Goal: Feedback & Contribution: Leave review/rating

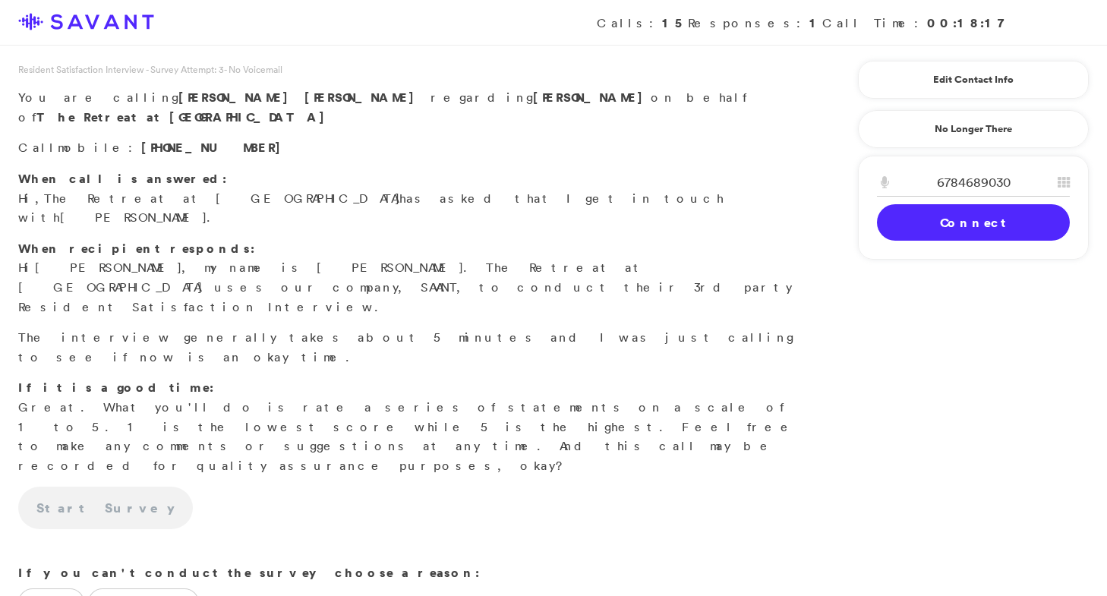
click at [955, 223] on link "Connect" at bounding box center [973, 222] width 193 height 36
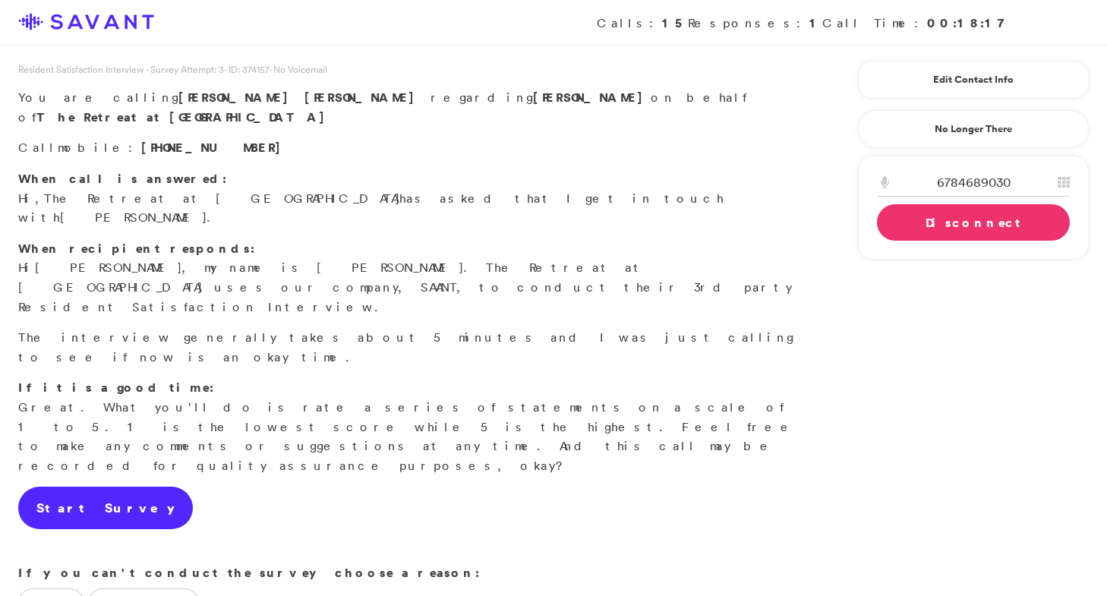
click at [61, 487] on link "Start Survey" at bounding box center [105, 508] width 175 height 43
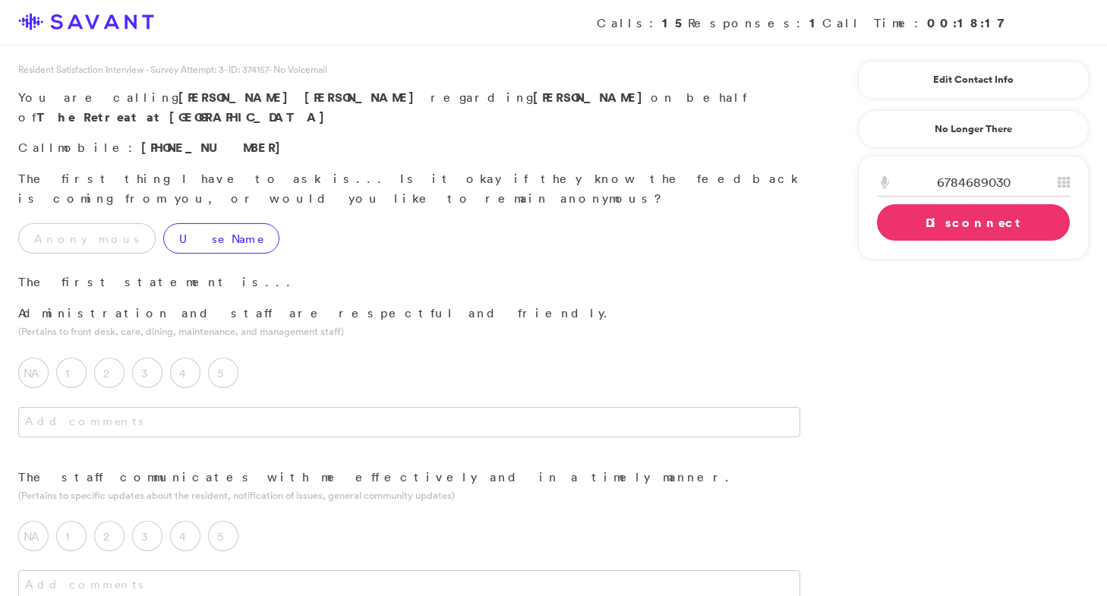
click at [169, 223] on label "Use Name" at bounding box center [221, 238] width 116 height 30
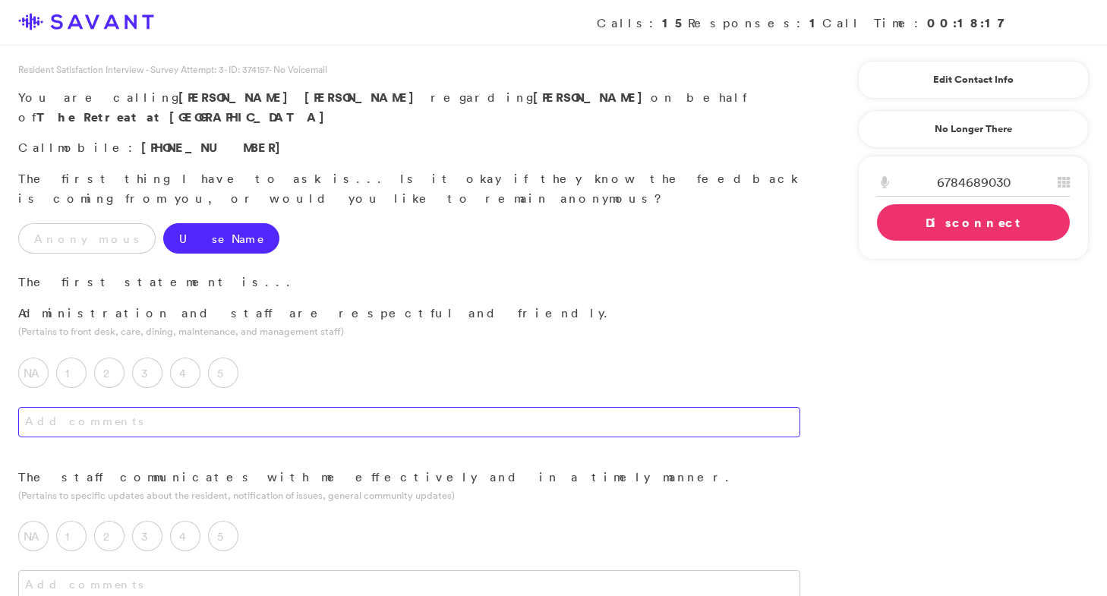
click at [282, 407] on textarea at bounding box center [409, 422] width 782 height 30
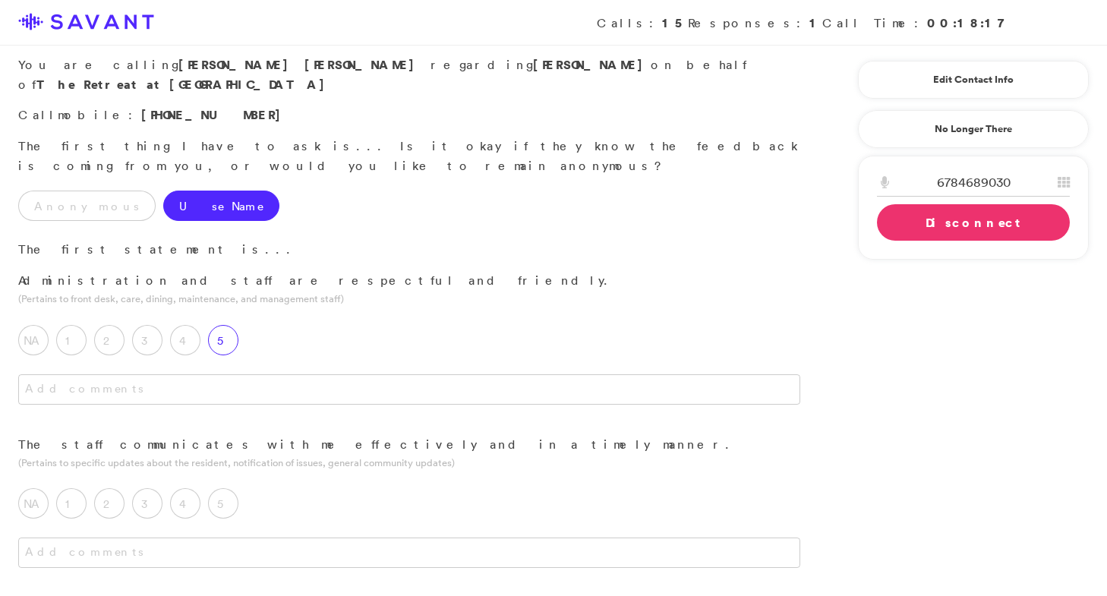
click at [217, 325] on label "5" at bounding box center [223, 340] width 30 height 30
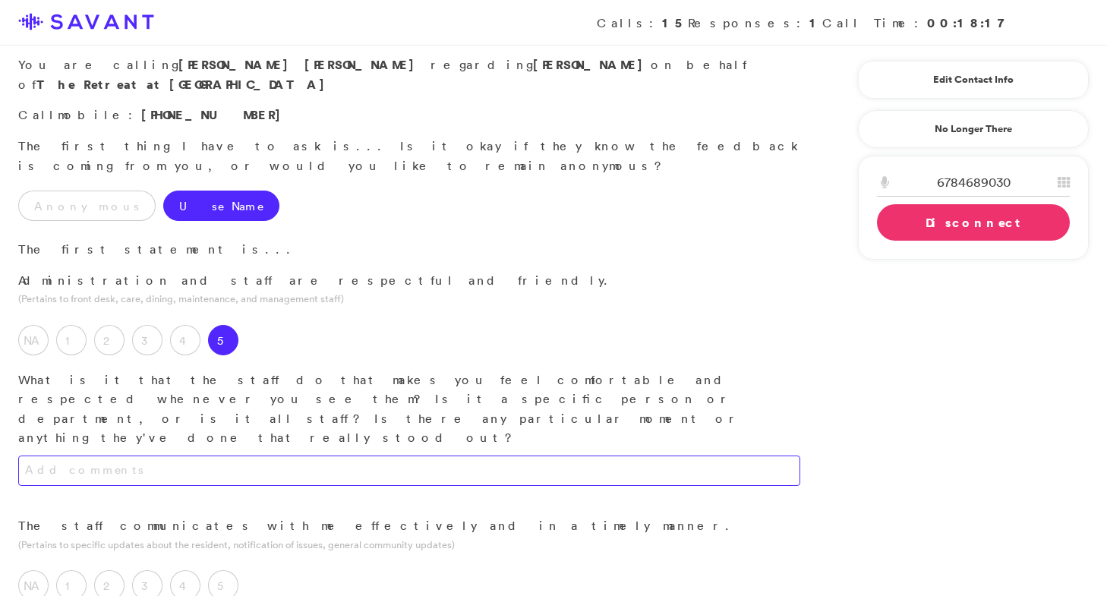
click at [236, 456] on textarea at bounding box center [409, 471] width 782 height 30
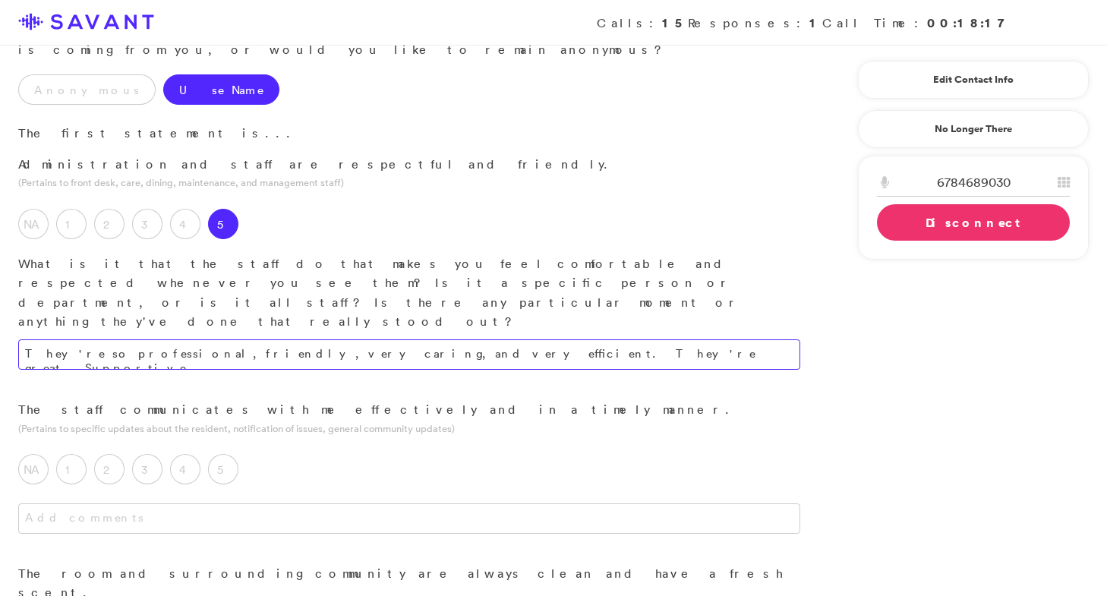
scroll to position [150, 0]
click at [431, 339] on textarea "They're so professional, friendly, very caring, and very efficient. They're gre…" at bounding box center [409, 354] width 782 height 30
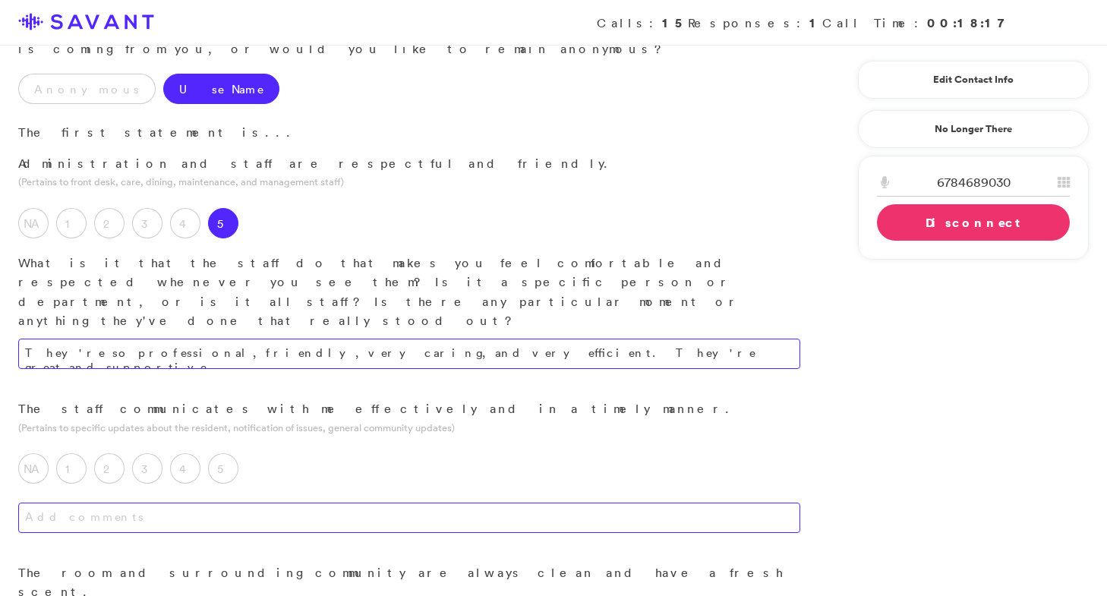
type textarea "They're so professional, friendly, very caring, and very efficient. They're gre…"
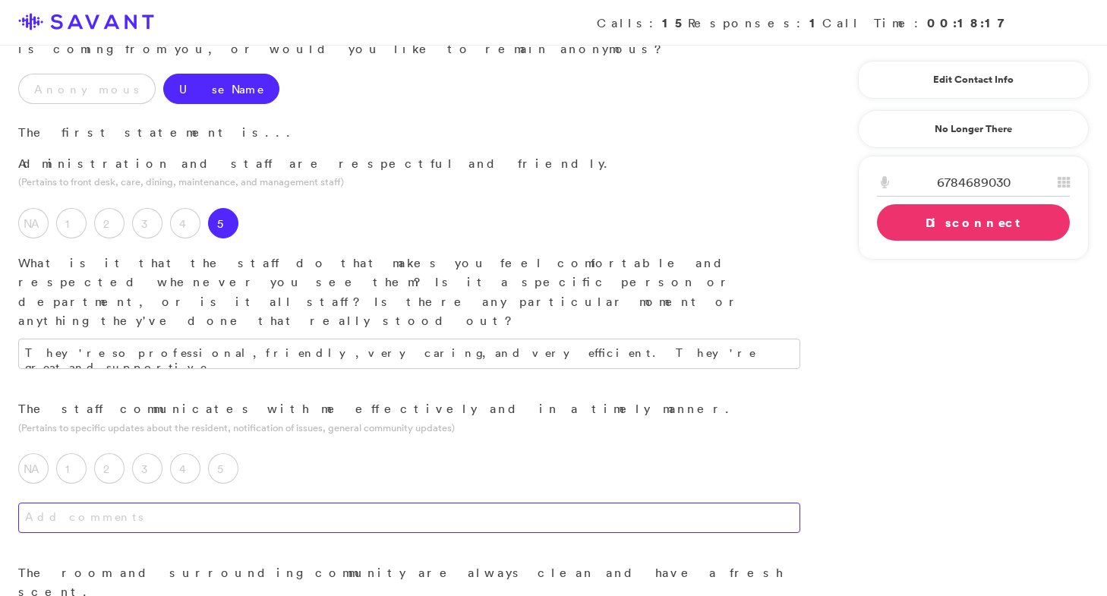
click at [446, 503] on textarea at bounding box center [409, 518] width 782 height 30
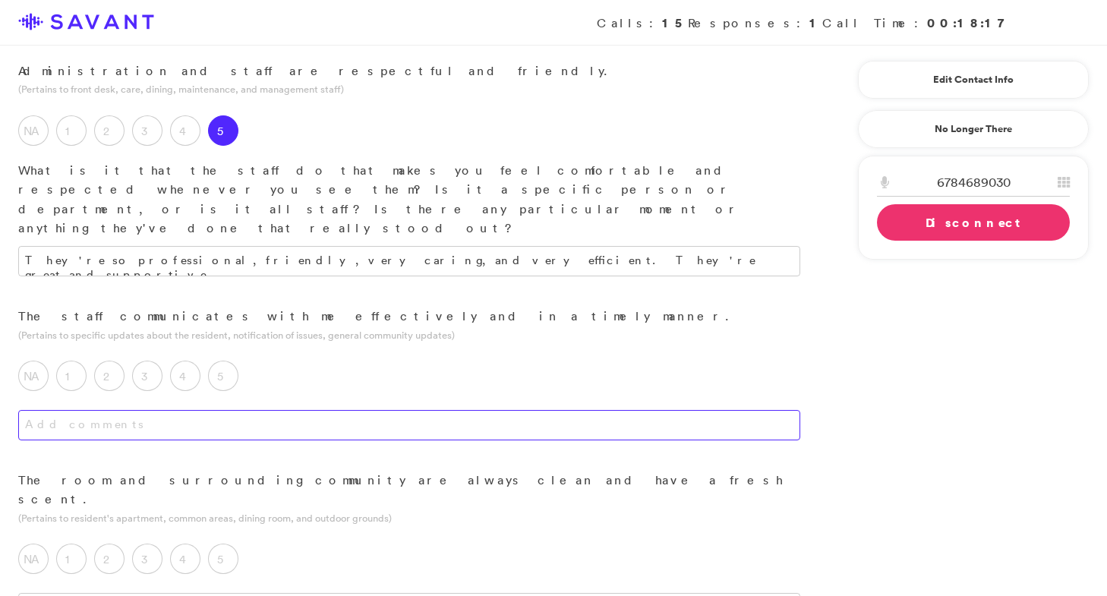
scroll to position [258, 0]
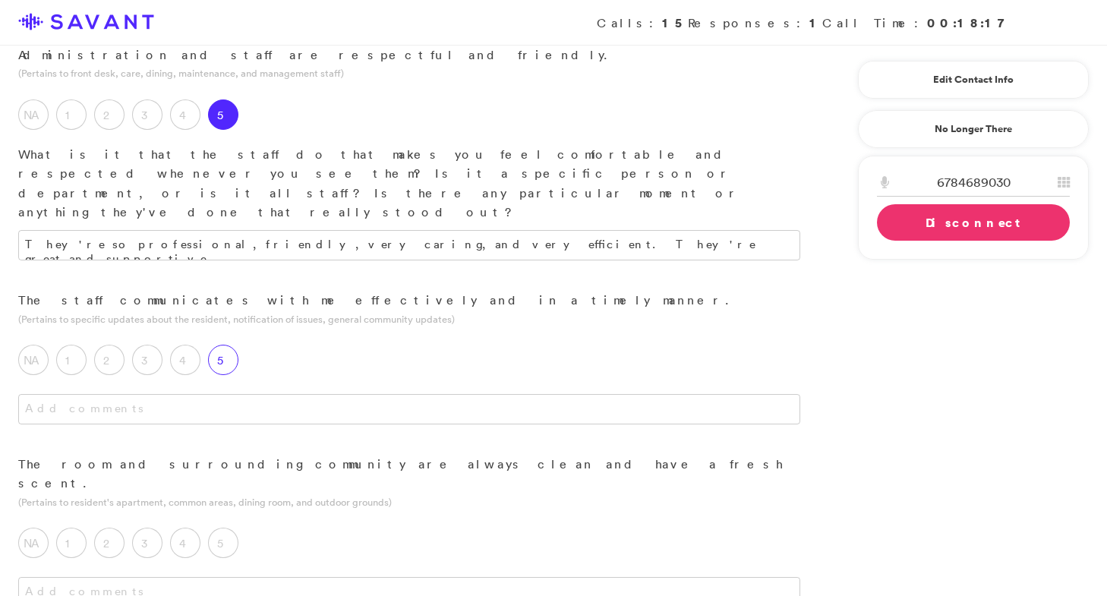
click at [216, 345] on label "5" at bounding box center [223, 360] width 30 height 30
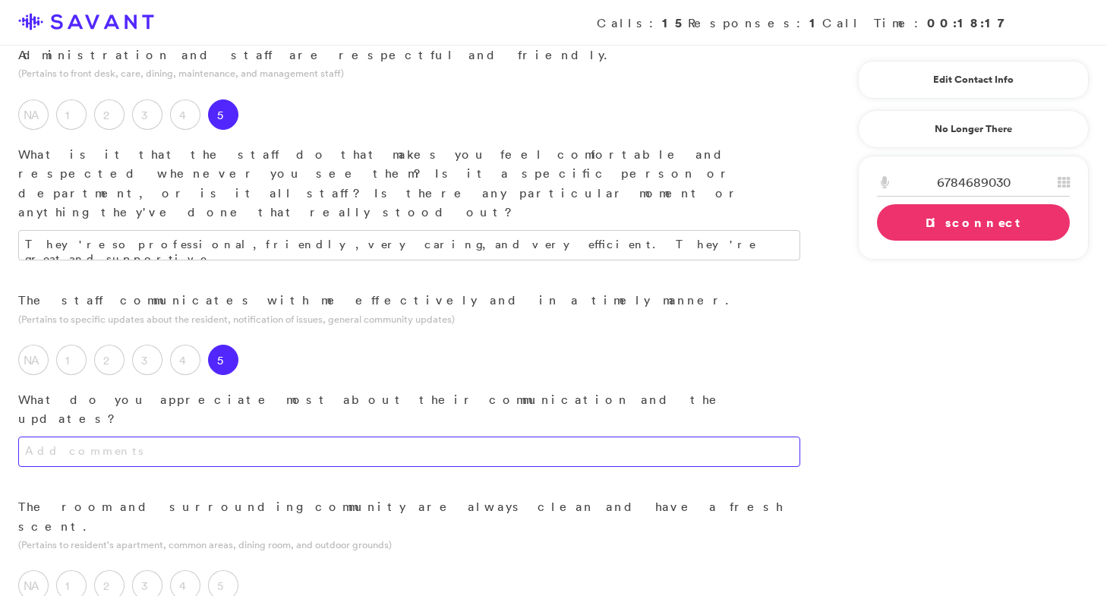
click at [263, 437] on textarea at bounding box center [409, 452] width 782 height 30
type textarea "A"
click at [323, 437] on textarea "This has been a rough time with my husband's condition; it's their support." at bounding box center [409, 452] width 782 height 30
click at [409, 437] on textarea "This has been a rough time with my husband's condition. It's their support." at bounding box center [409, 452] width 782 height 30
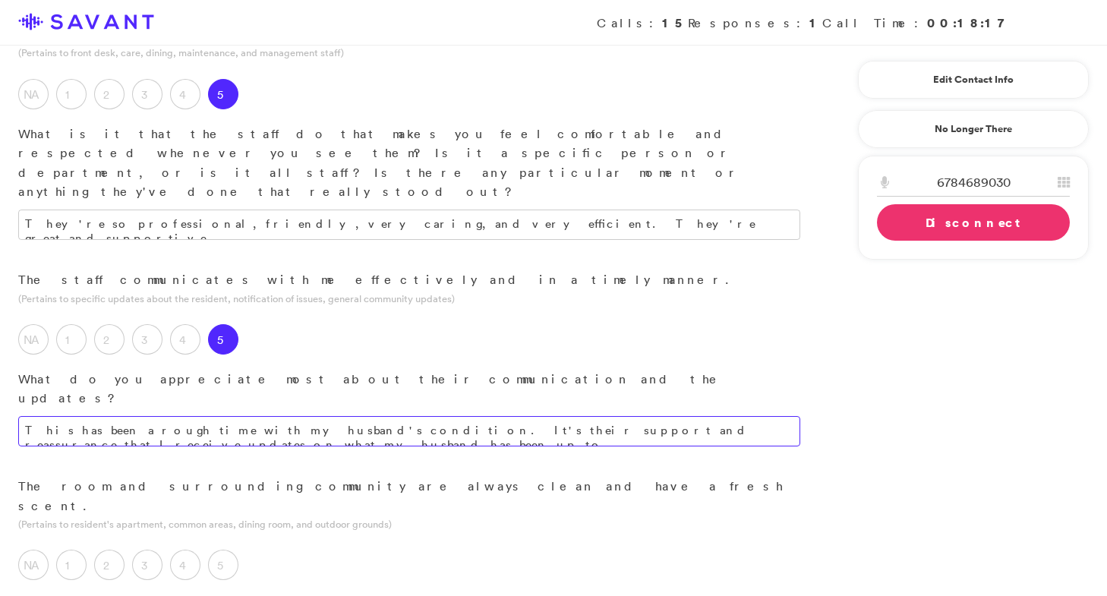
scroll to position [308, 0]
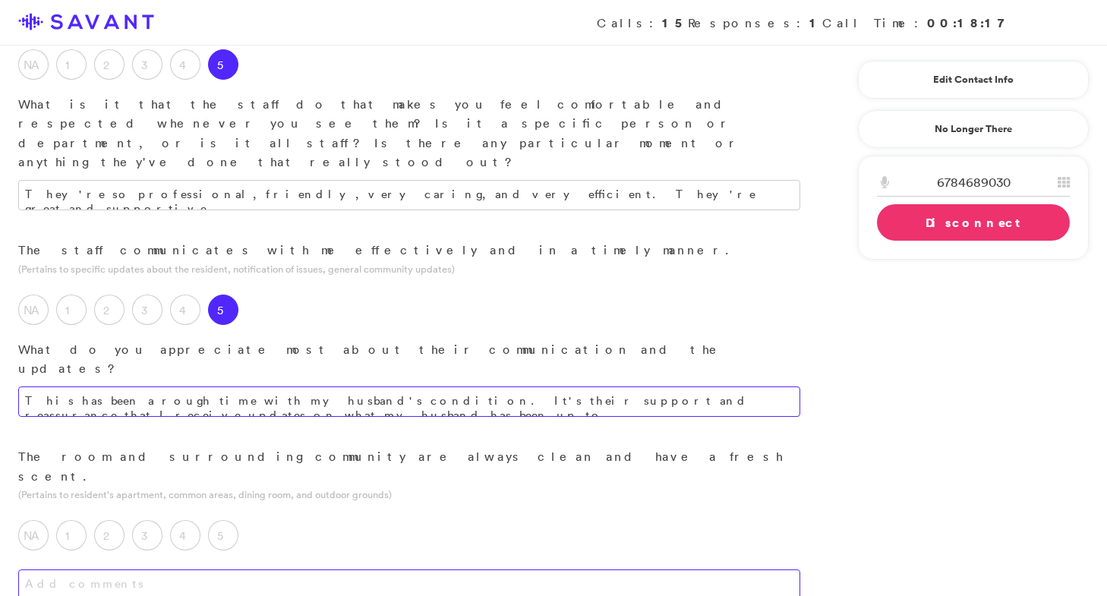
type textarea "This has been a rough time with my husband's condition. It's their support and …"
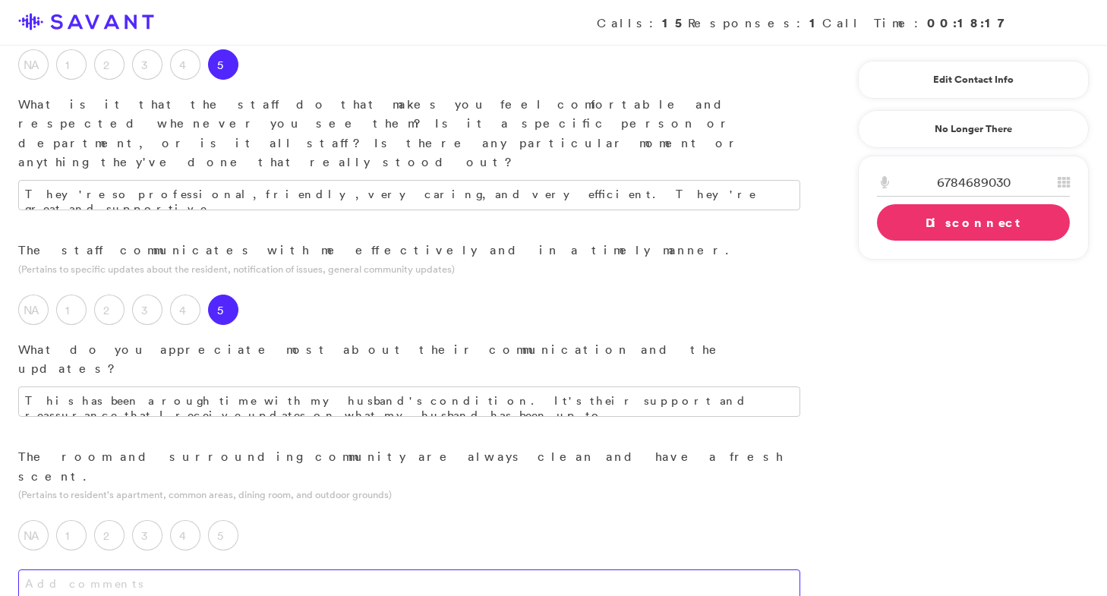
click at [379, 570] on textarea at bounding box center [409, 585] width 782 height 30
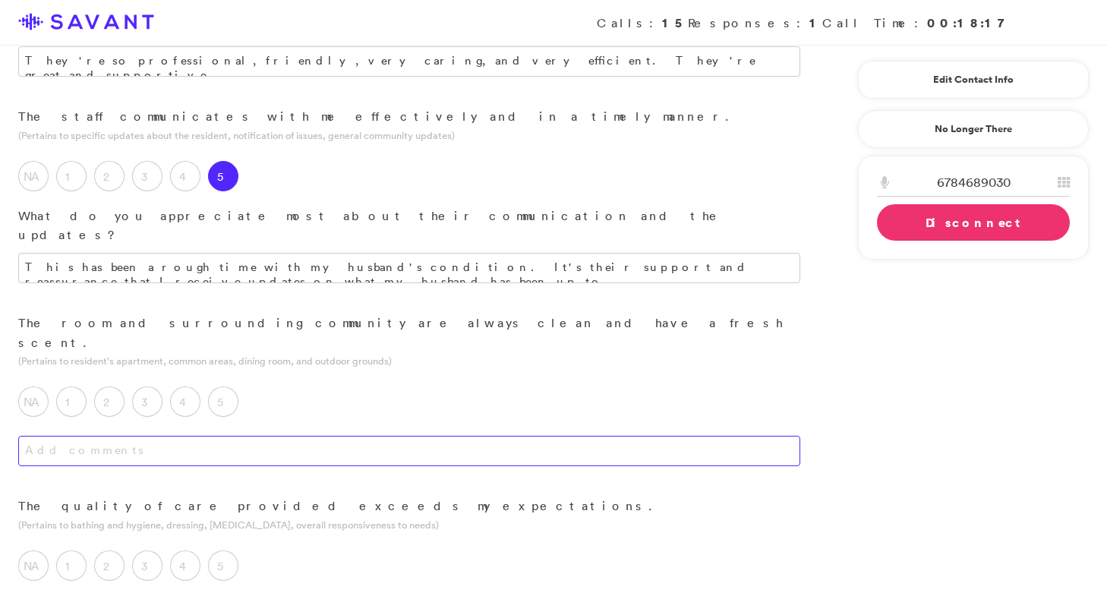
scroll to position [443, 0]
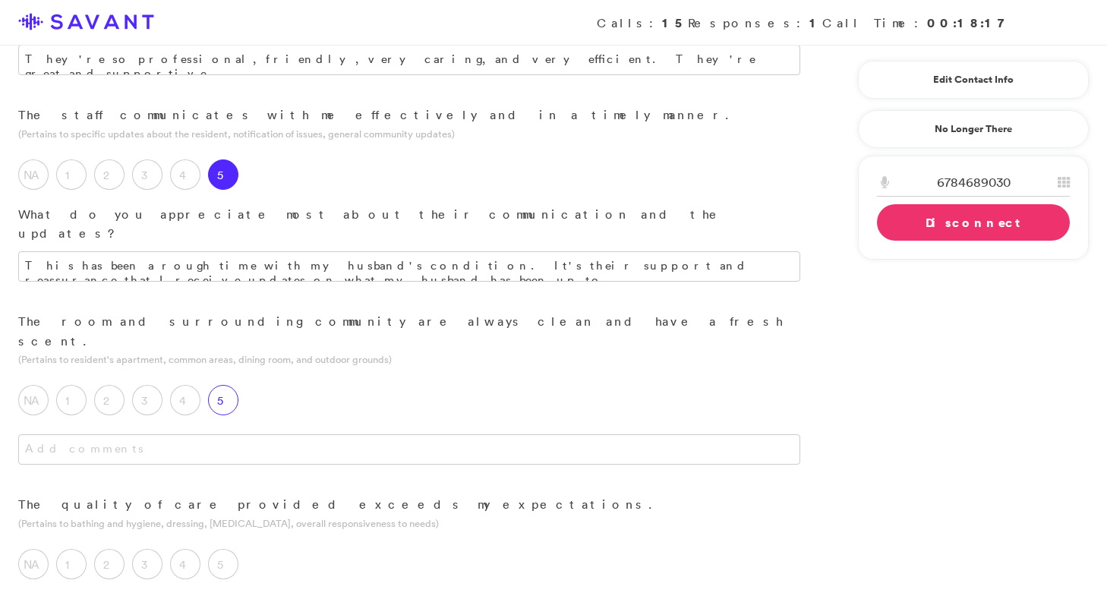
click at [232, 385] on label "5" at bounding box center [223, 400] width 30 height 30
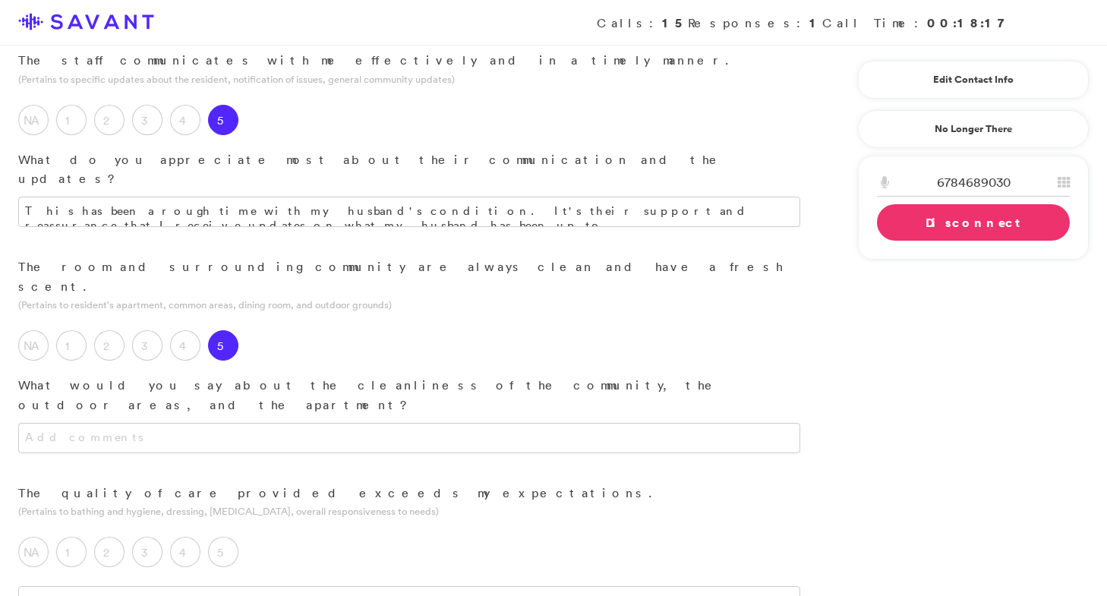
scroll to position [513, 0]
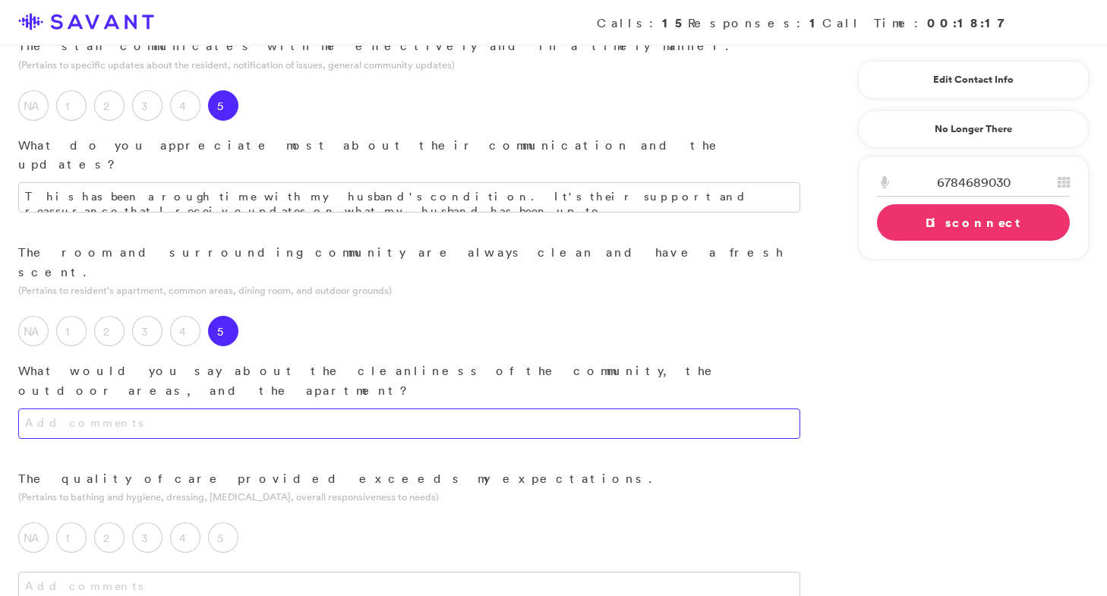
click at [299, 409] on textarea at bounding box center [409, 424] width 782 height 30
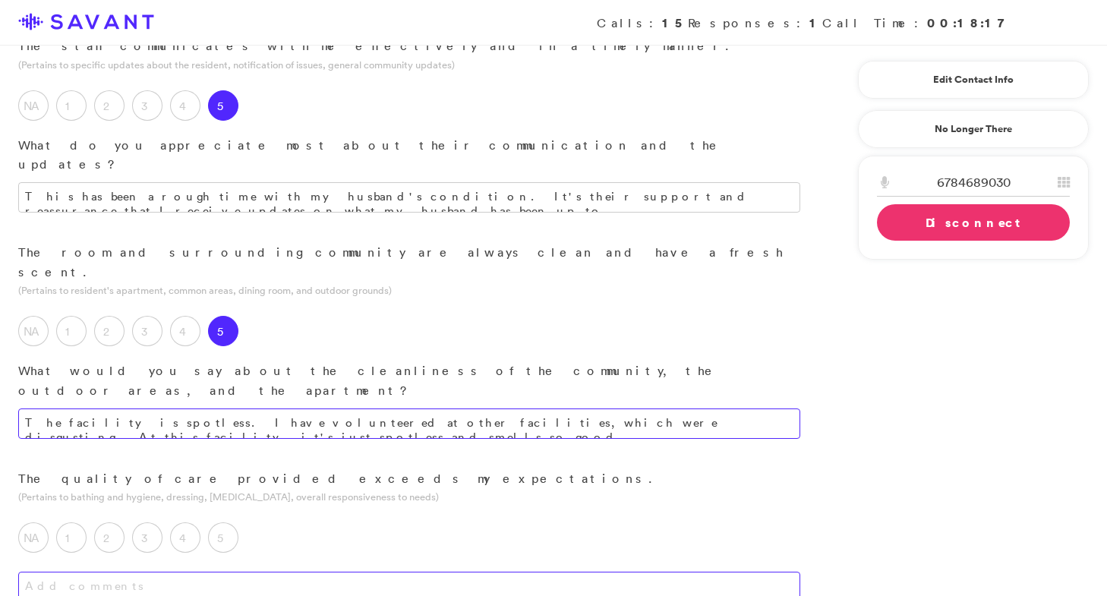
type textarea "The facility is spotless. I have volunteered at other facilities, which were di…"
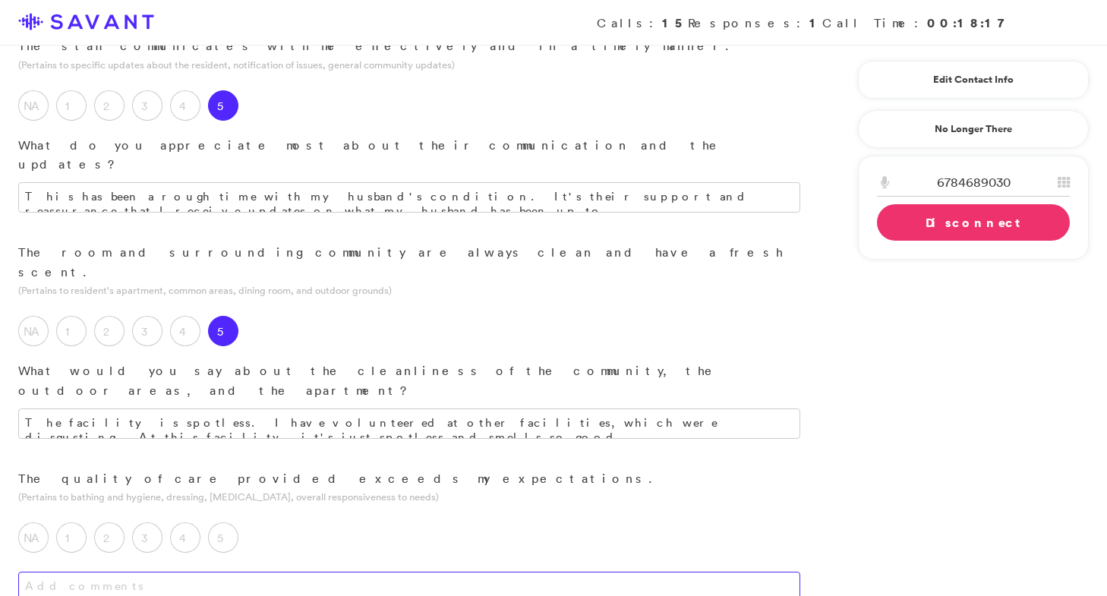
click at [276, 572] on textarea at bounding box center [409, 587] width 782 height 30
click at [229, 522] on label "5" at bounding box center [223, 537] width 30 height 30
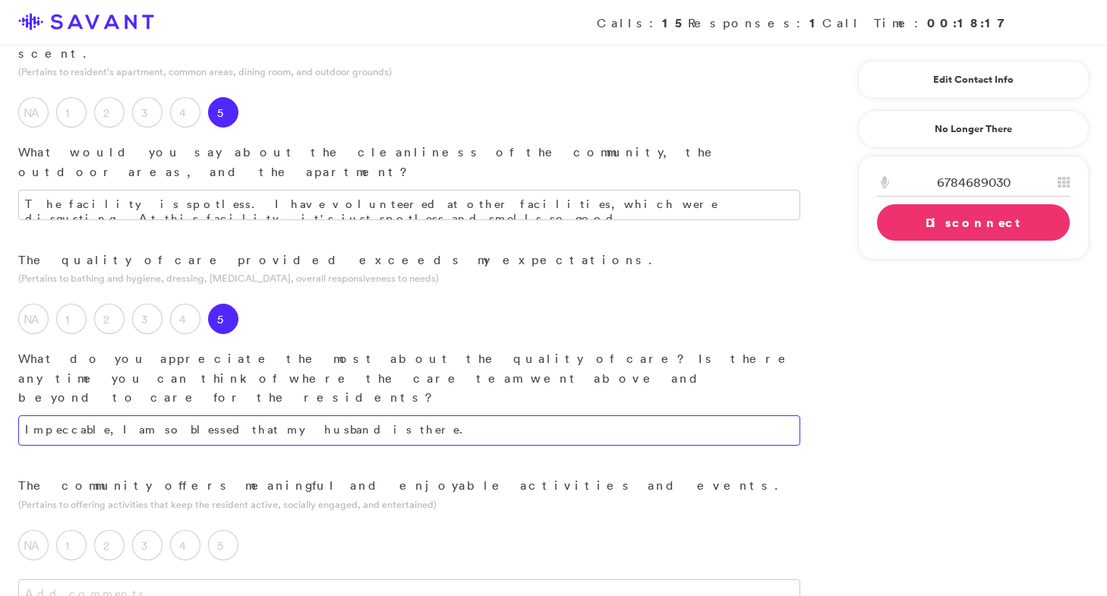
scroll to position [733, 0]
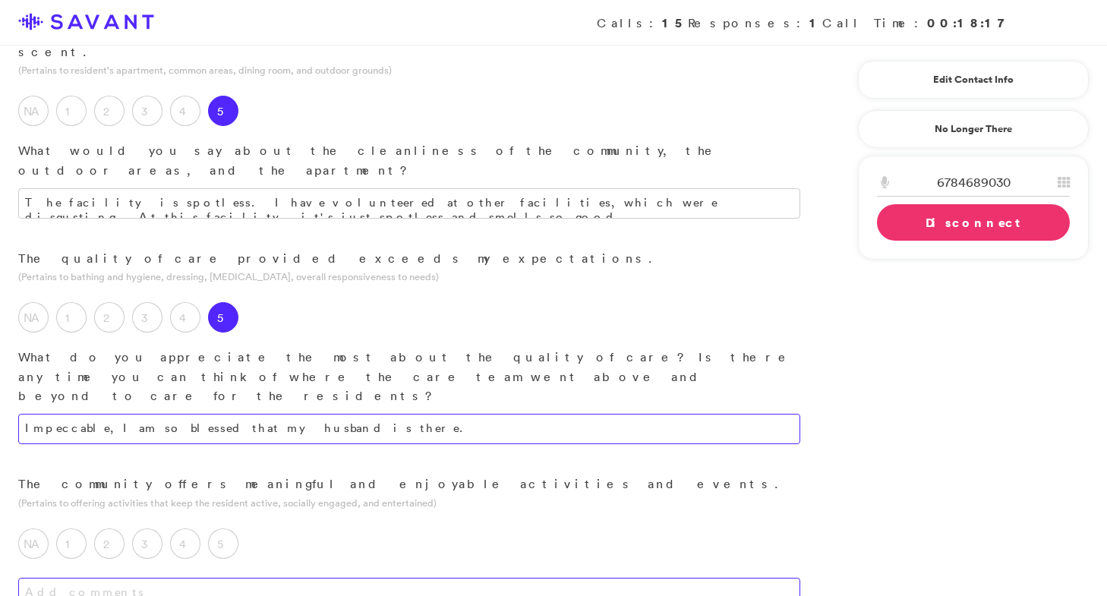
type textarea "Impeccable, I am so blessed that my husband is there."
click at [241, 578] on textarea at bounding box center [409, 593] width 782 height 30
type textarea "For what they have to work with, yes."
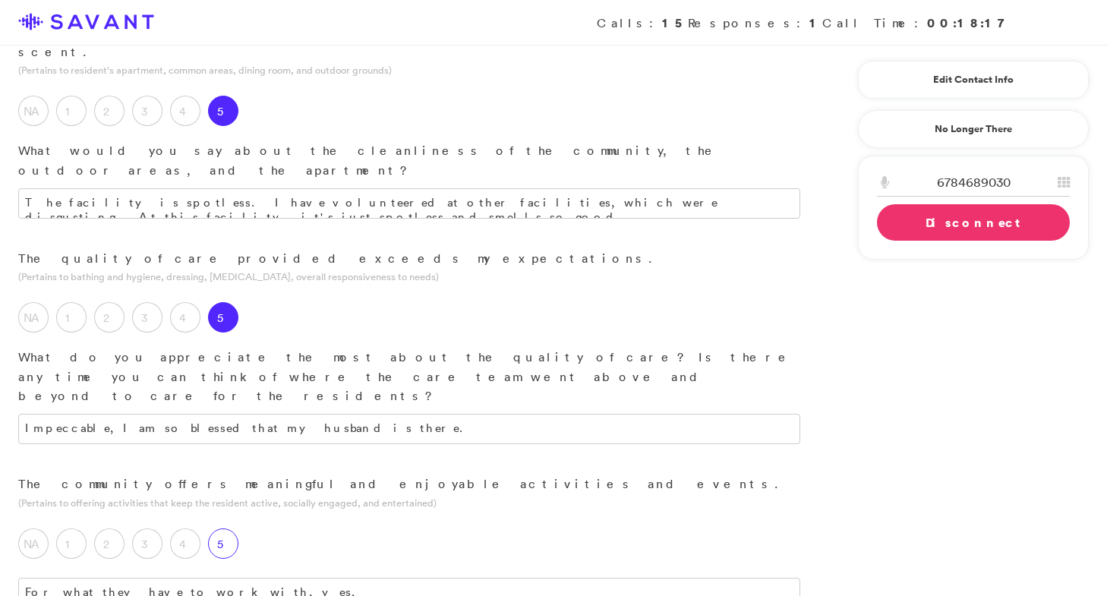
click at [229, 529] on label "5" at bounding box center [223, 544] width 30 height 30
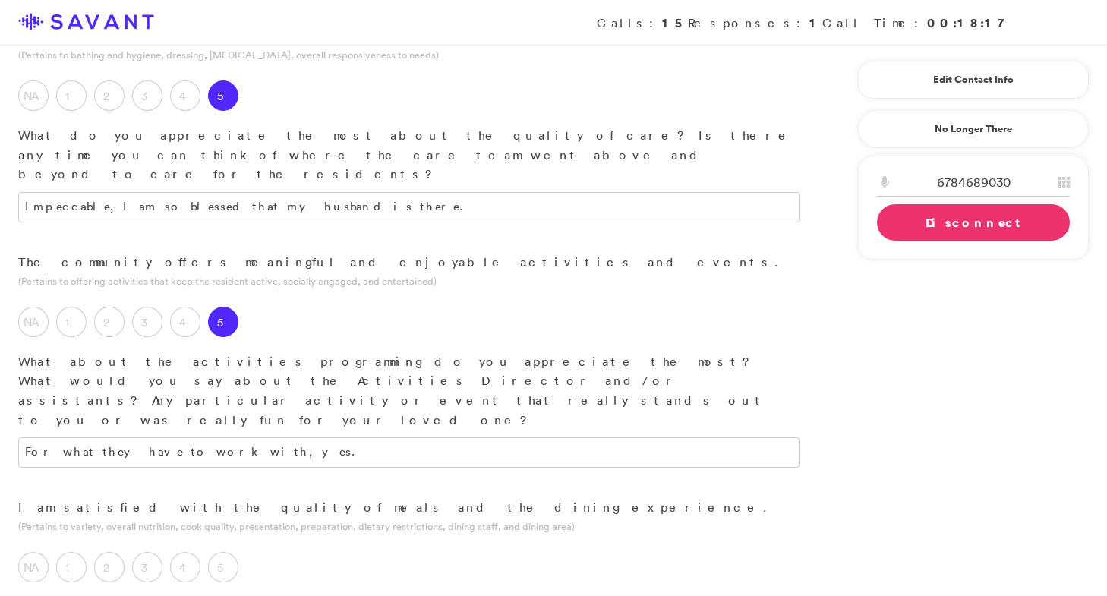
scroll to position [973, 0]
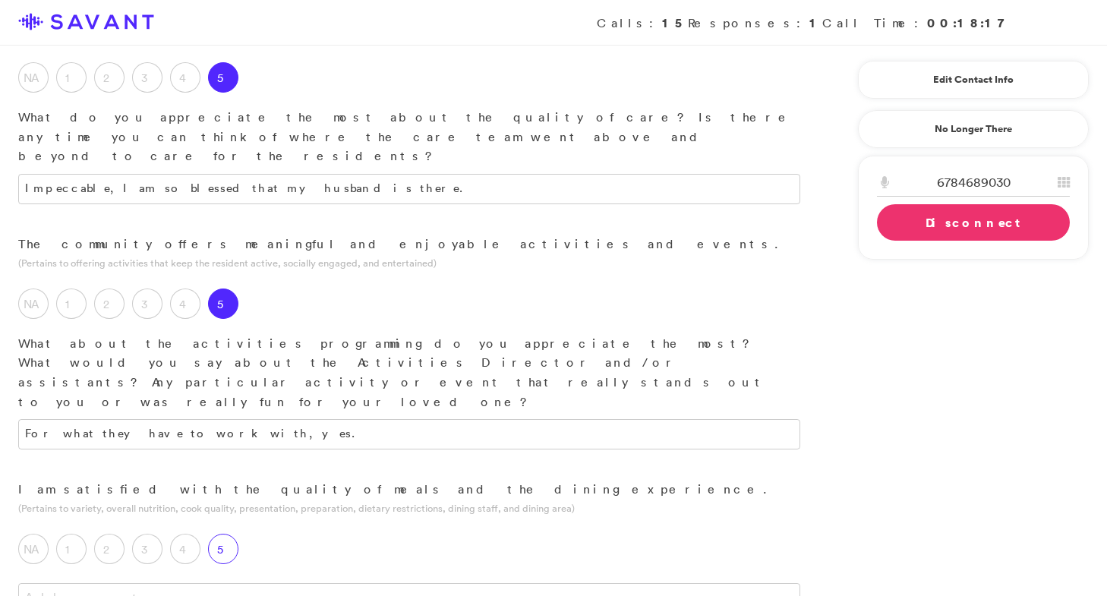
click at [230, 534] on label "5" at bounding box center [223, 549] width 30 height 30
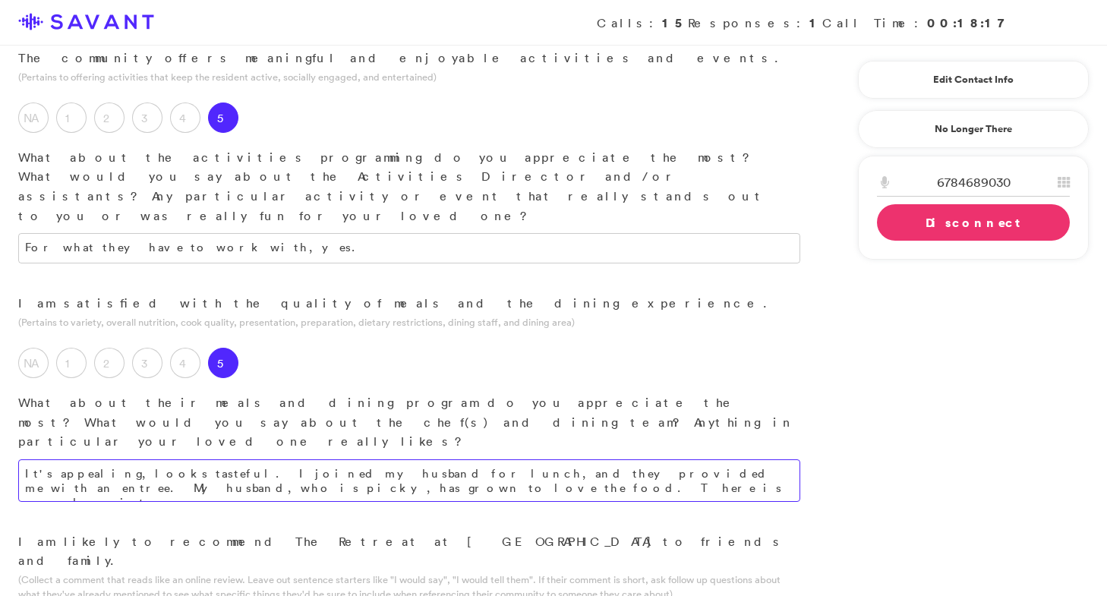
scroll to position [1161, 0]
type textarea "It's appealing, looks tasteful. I joined my husband for lunch, and they provide…"
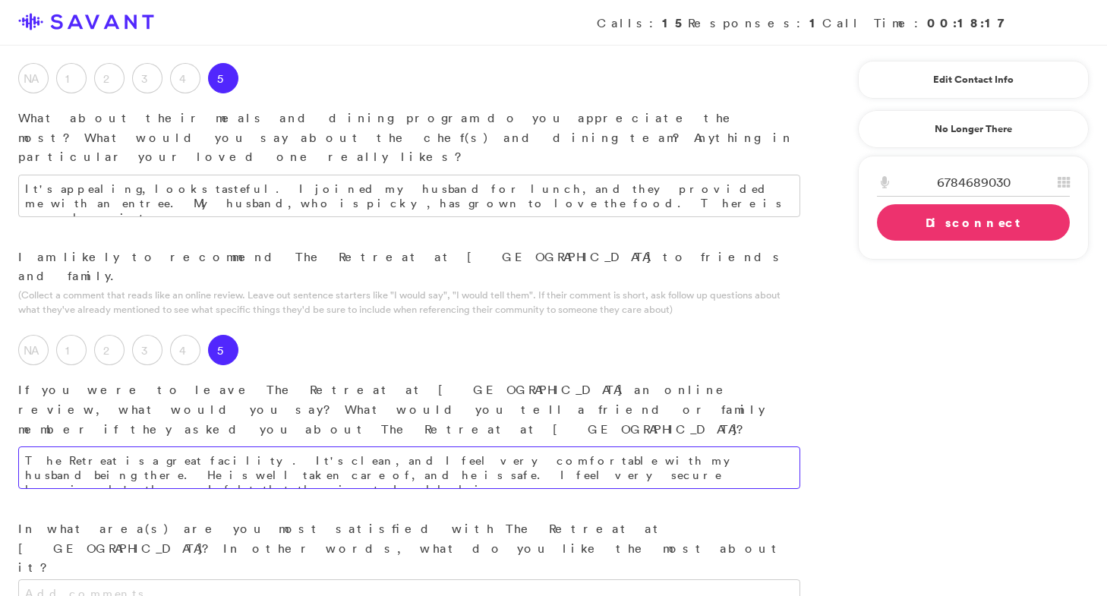
scroll to position [1444, 0]
type textarea "The Retreat is a great facility. It's clean, and I feel very comfortable with m…"
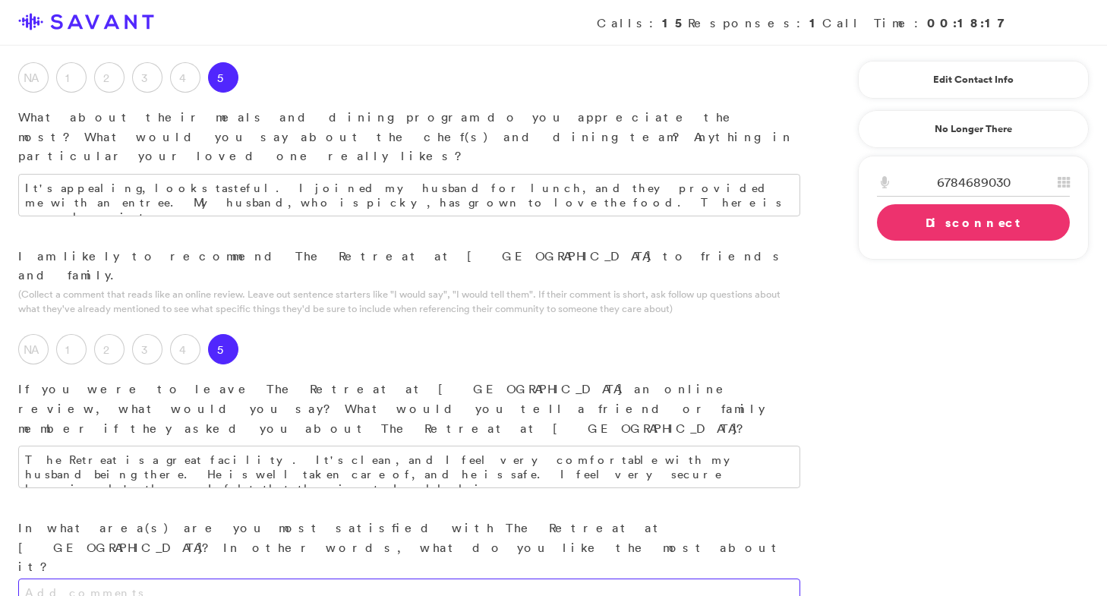
click at [465, 579] on textarea at bounding box center [409, 594] width 782 height 30
click at [375, 579] on textarea "The caring staff. They are understanding, caring, and supportive." at bounding box center [409, 594] width 782 height 30
click at [726, 579] on textarea "The caring staff. They are understanding, caring, and supportive. They seem to …" at bounding box center [409, 600] width 782 height 43
click at [23, 579] on textarea "The caring staff. They are understanding, caring, and supportive. They seem to …" at bounding box center [409, 600] width 782 height 43
type textarea "The caring staff. They are understanding, caring, and supportive. They seem to …"
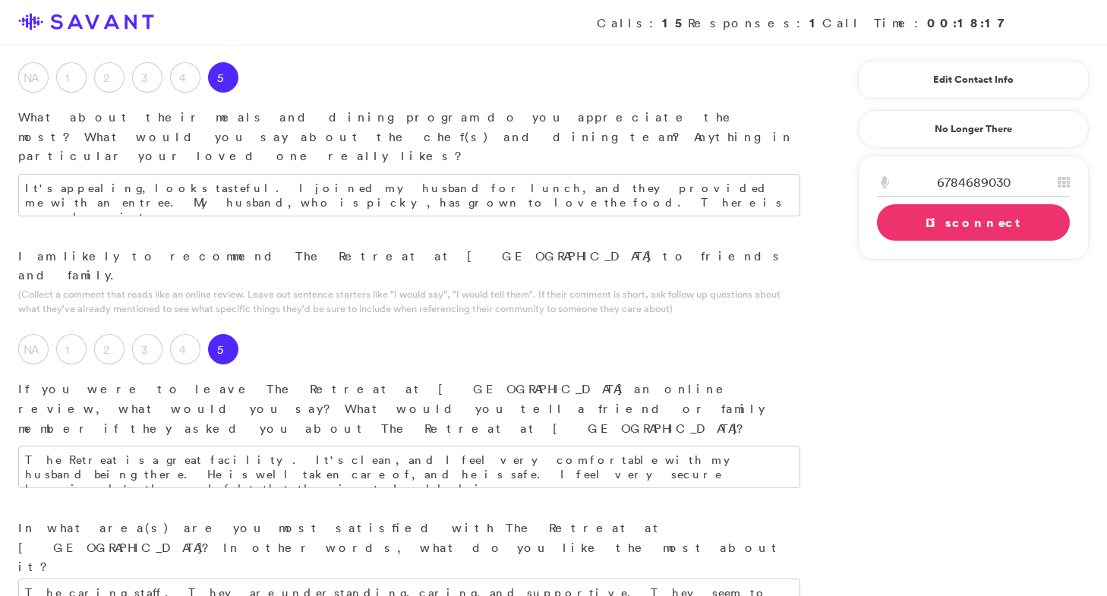
type textarea "It could be cheaper, but that's all."
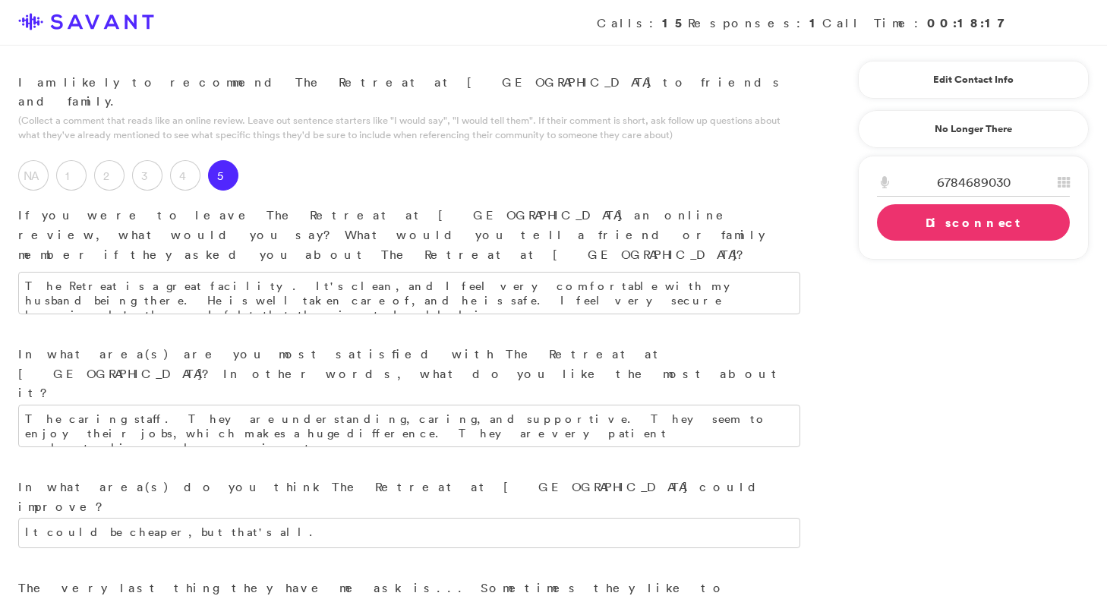
scroll to position [1623, 0]
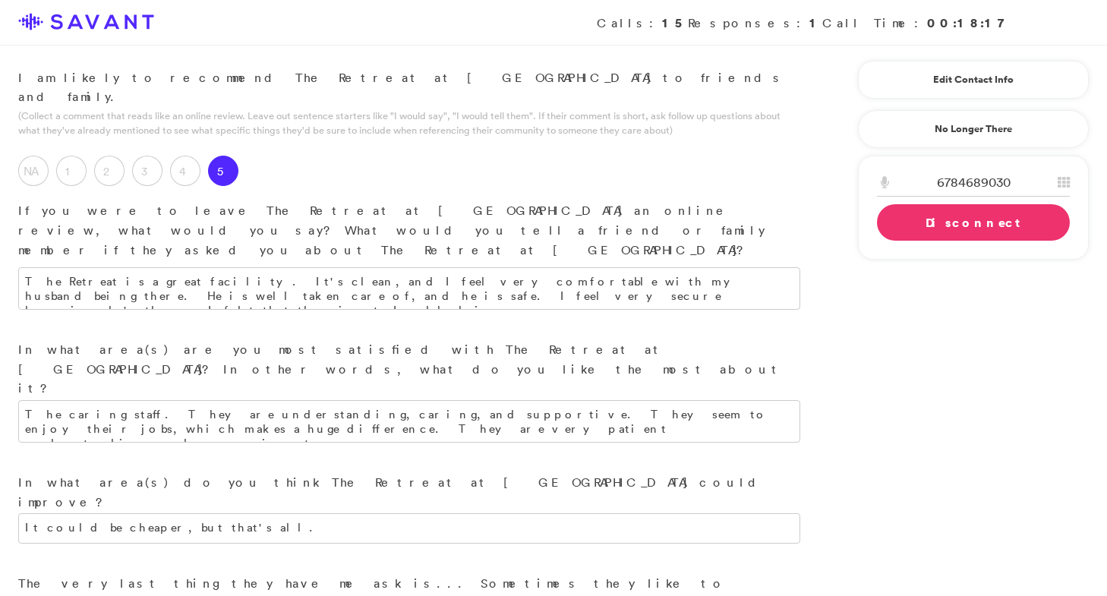
click at [919, 229] on link "Disconnect" at bounding box center [973, 222] width 193 height 36
